Goal: Information Seeking & Learning: Learn about a topic

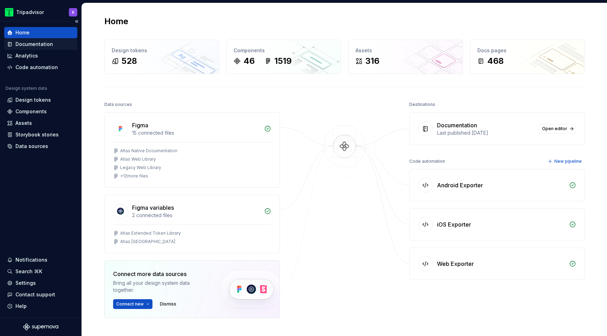
click at [39, 45] on div "Documentation" at bounding box center [34, 44] width 38 height 7
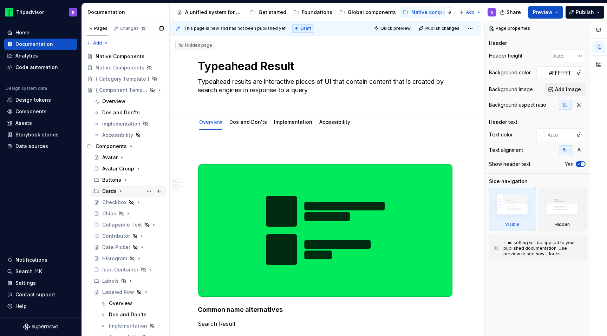
click at [120, 194] on icon "Page tree" at bounding box center [121, 191] width 6 height 6
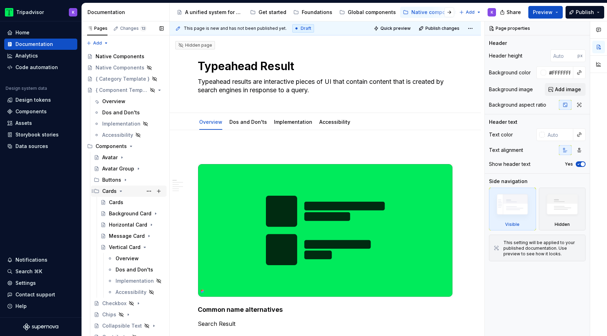
click at [120, 190] on icon "Page tree" at bounding box center [121, 191] width 6 height 6
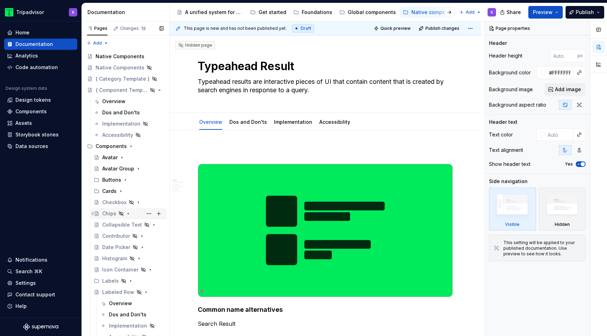
click at [130, 214] on icon "Page tree" at bounding box center [128, 214] width 6 height 6
click at [124, 227] on div "Overview" at bounding box center [120, 224] width 23 height 7
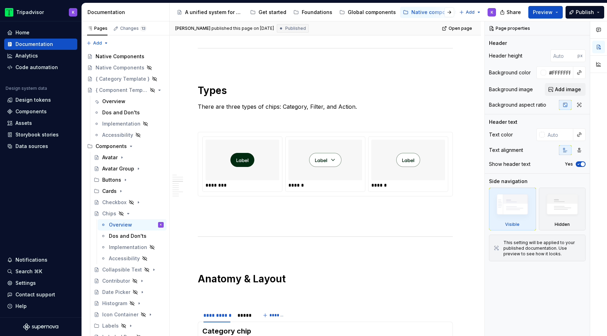
scroll to position [486, 0]
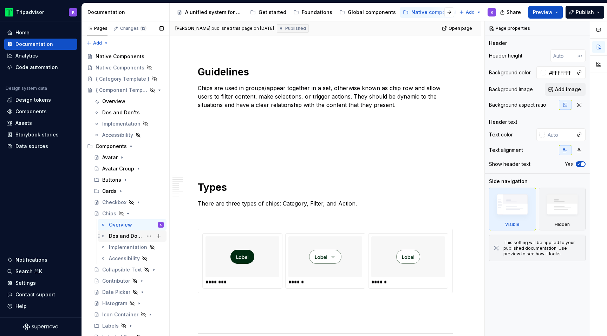
click at [120, 237] on div "Dos and Don'ts" at bounding box center [126, 236] width 34 height 7
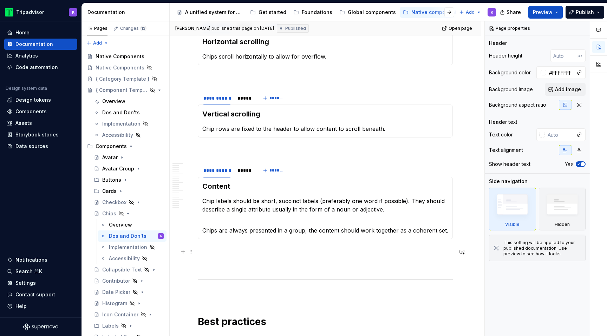
scroll to position [1010, 0]
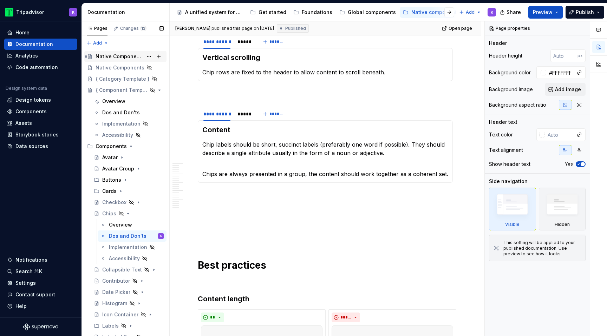
click at [133, 54] on div "Native Components" at bounding box center [118, 56] width 47 height 7
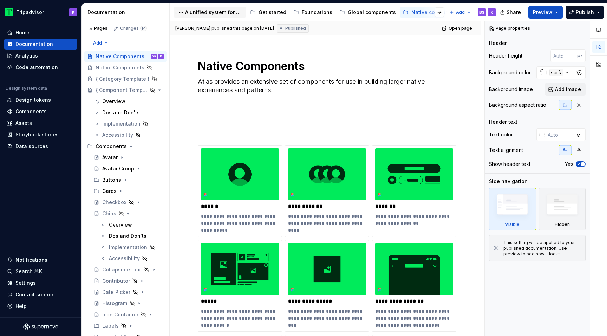
click at [214, 14] on div "A unified system for every journey." at bounding box center [214, 12] width 58 height 7
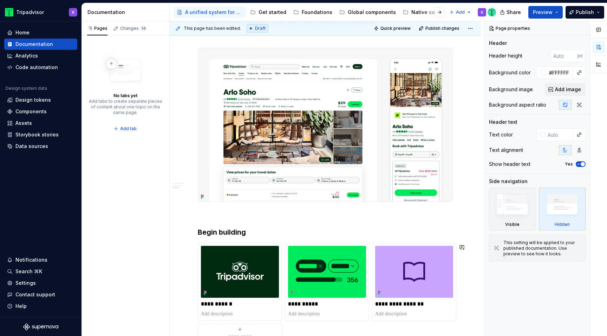
scroll to position [969, 0]
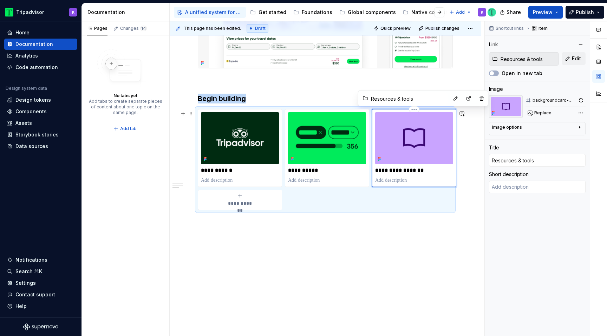
click at [424, 162] on img at bounding box center [414, 138] width 78 height 52
click at [570, 62] on button "Edit" at bounding box center [573, 58] width 24 height 13
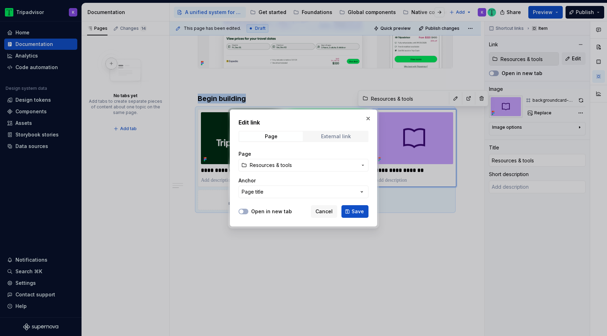
click at [323, 139] on div "External link" at bounding box center [336, 137] width 30 height 6
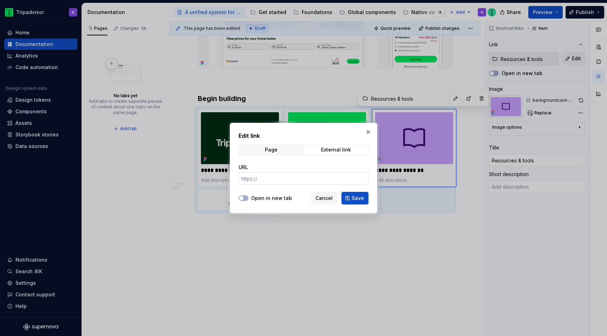
click at [278, 183] on input "URL" at bounding box center [303, 178] width 130 height 13
click at [367, 132] on button "button" at bounding box center [368, 132] width 10 height 10
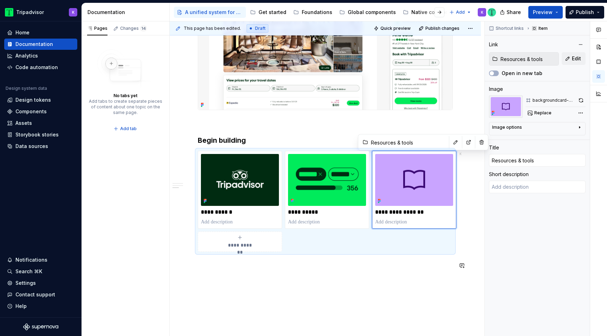
scroll to position [895, 0]
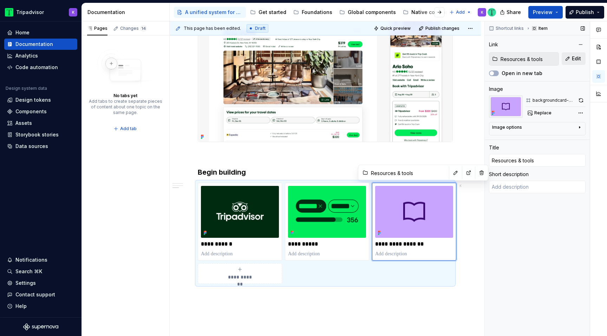
click at [574, 59] on span "Edit" at bounding box center [575, 58] width 9 height 7
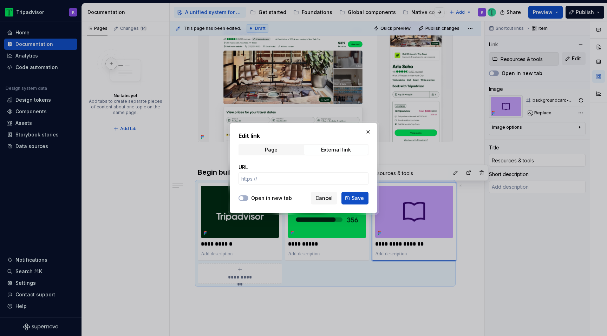
type textarea "*"
click at [287, 177] on input "URL" at bounding box center [303, 178] width 130 height 13
paste input "[URL][DOMAIN_NAME]"
type input "[URL][DOMAIN_NAME]"
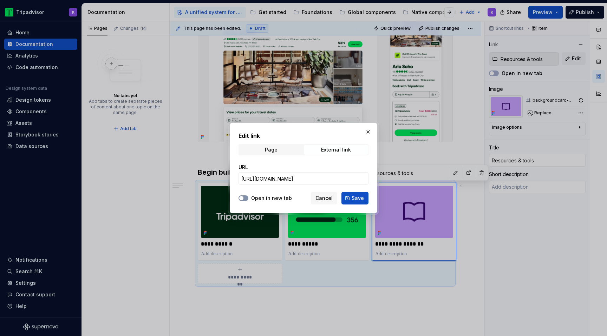
scroll to position [0, 0]
click at [241, 200] on span "button" at bounding box center [241, 198] width 4 height 4
click at [363, 197] on span "Save" at bounding box center [357, 198] width 12 height 7
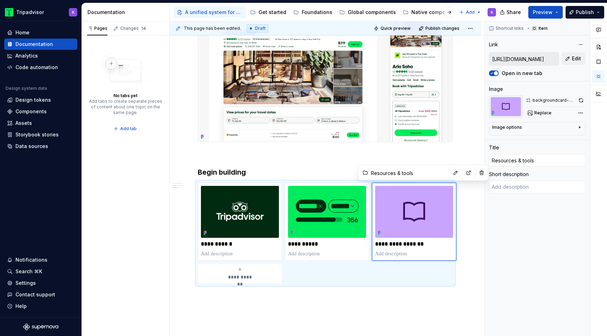
type textarea "*"
type textarea "Find and sign in to your Slack workspace."
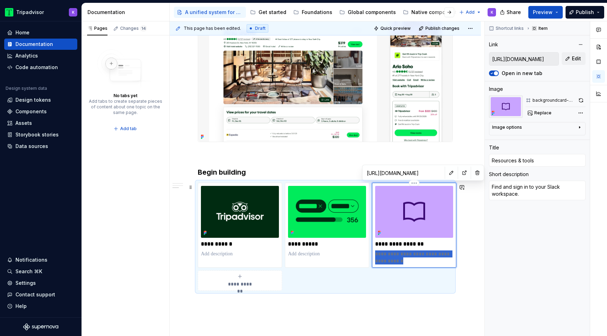
drag, startPoint x: 406, startPoint y: 265, endPoint x: 375, endPoint y: 256, distance: 33.2
click at [375, 256] on p "**********" at bounding box center [414, 258] width 78 height 14
type textarea "*"
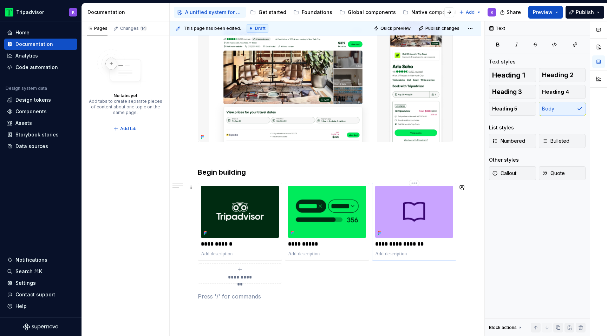
click at [450, 244] on p "**********" at bounding box center [414, 244] width 78 height 7
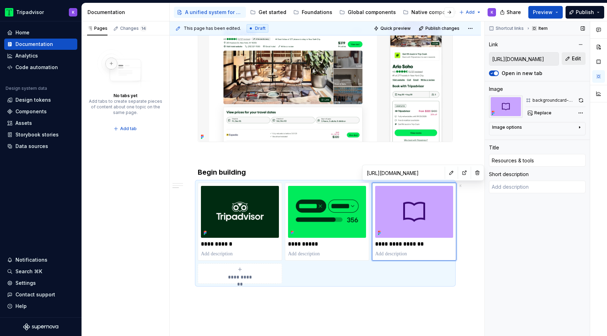
click at [568, 62] on button "Edit" at bounding box center [573, 58] width 24 height 13
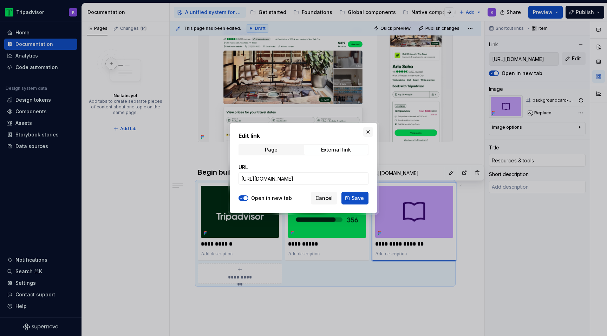
click at [366, 132] on button "button" at bounding box center [368, 132] width 10 height 10
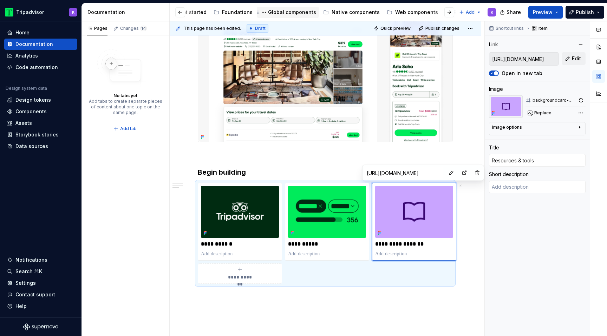
scroll to position [0, 186]
click at [254, 11] on div "Native components" at bounding box center [249, 12] width 48 height 7
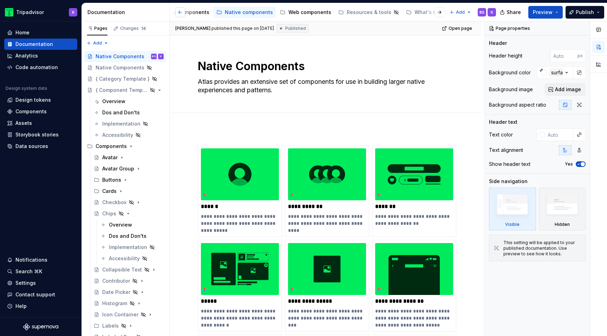
click at [182, 12] on button "button" at bounding box center [180, 12] width 10 height 10
click at [211, 13] on div "A unified system for every journey." at bounding box center [214, 12] width 58 height 7
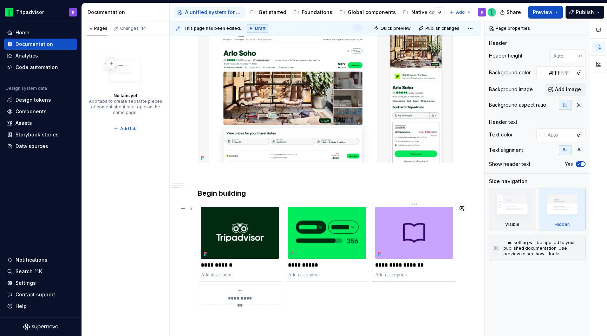
scroll to position [882, 0]
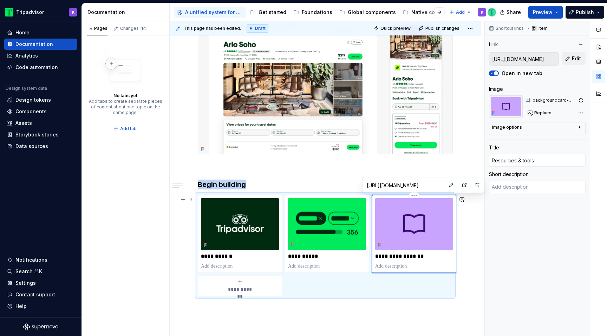
click at [412, 262] on div "**********" at bounding box center [414, 234] width 78 height 72
click at [543, 60] on input "[URL][DOMAIN_NAME]" at bounding box center [523, 59] width 69 height 13
click at [571, 57] on button "Edit" at bounding box center [573, 58] width 24 height 13
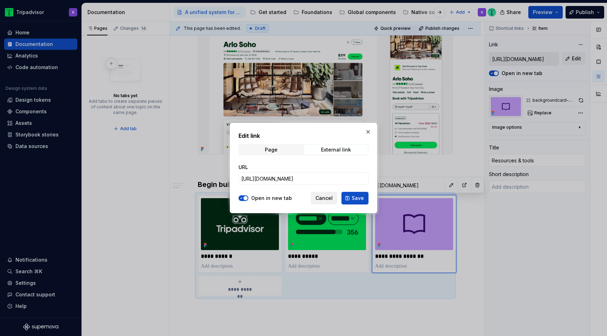
click at [328, 202] on button "Cancel" at bounding box center [324, 198] width 26 height 13
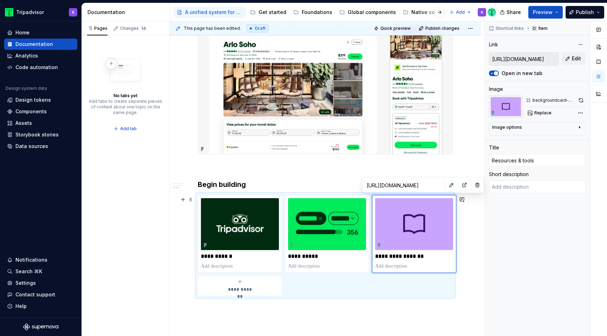
click at [503, 251] on div "Shortcut links Item Link [URL][DOMAIN_NAME] Edit Open in new tab Image backgrou…" at bounding box center [536, 178] width 105 height 315
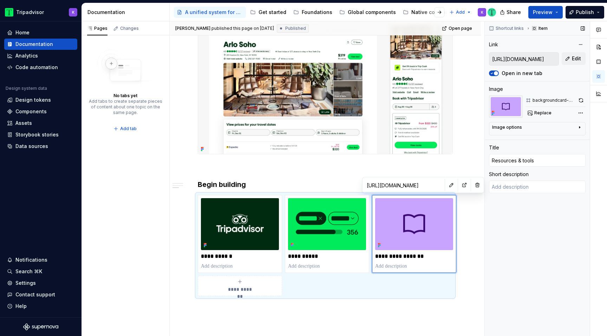
click at [538, 63] on input "[URL][DOMAIN_NAME]" at bounding box center [523, 59] width 69 height 13
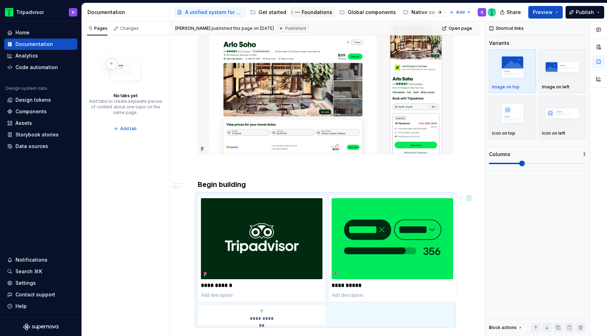
click at [307, 16] on div "Foundations" at bounding box center [312, 12] width 39 height 8
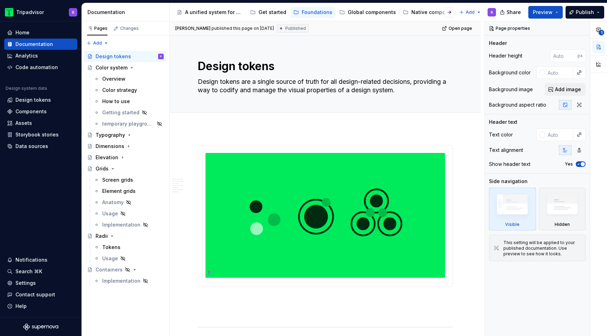
type textarea "*"
